Goal: Navigation & Orientation: Find specific page/section

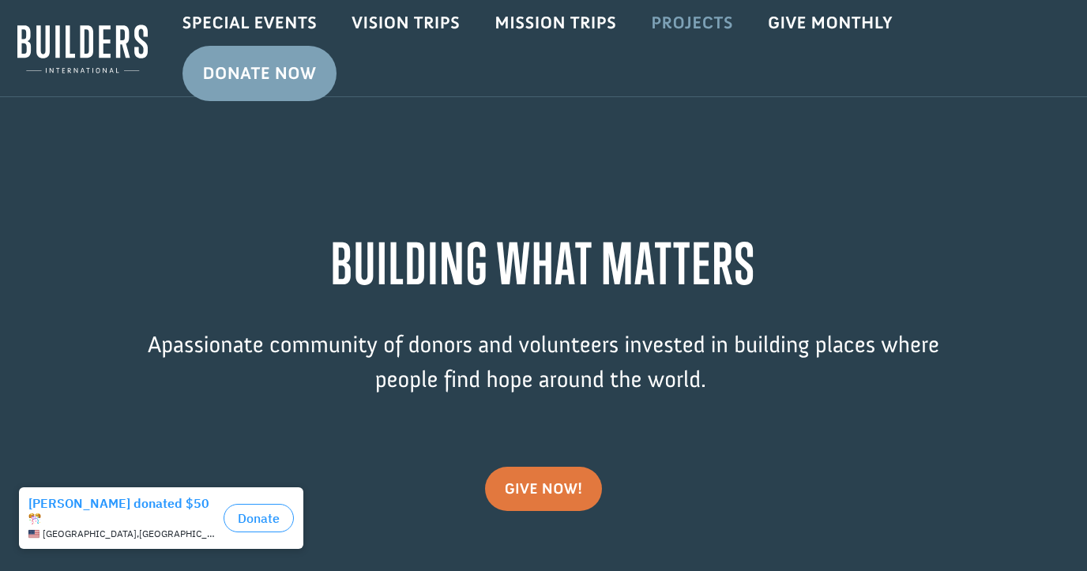
click at [681, 35] on link "Projects" at bounding box center [691, 23] width 117 height 46
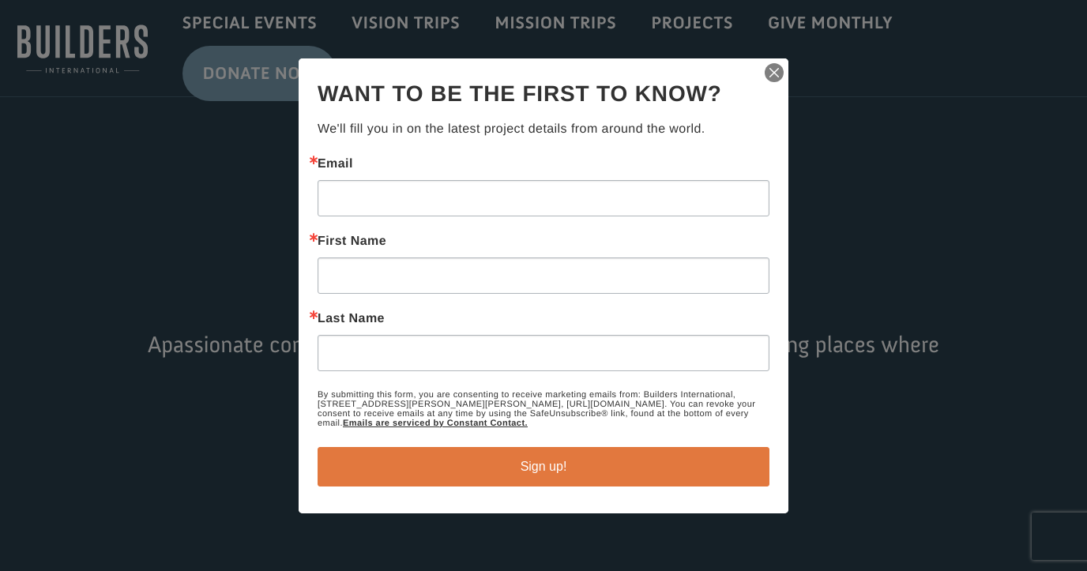
click at [770, 69] on img "button" at bounding box center [774, 73] width 22 height 22
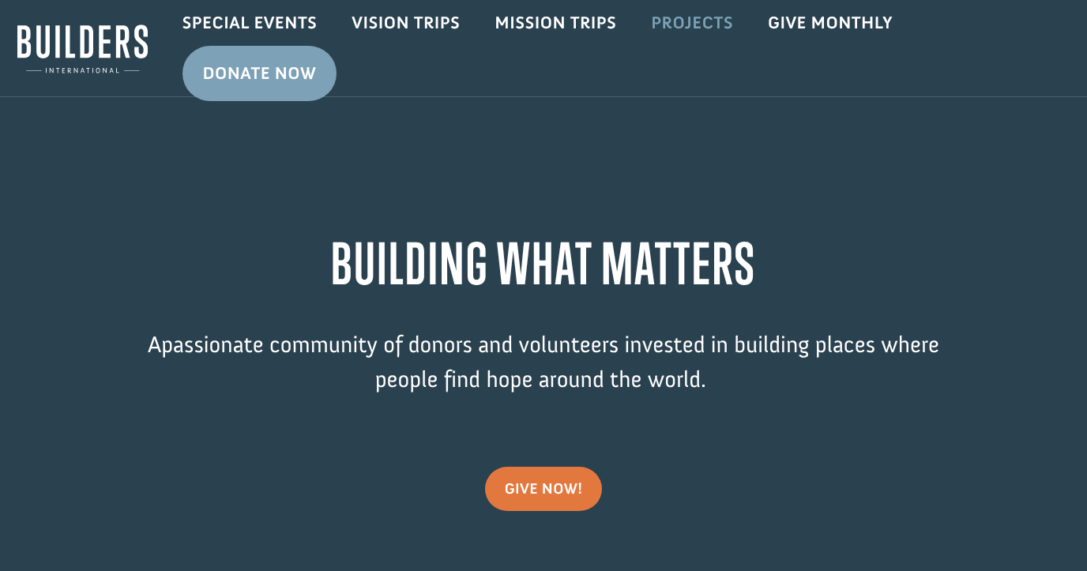
click at [684, 31] on link "Projects" at bounding box center [691, 23] width 117 height 46
